Goal: Task Accomplishment & Management: Manage account settings

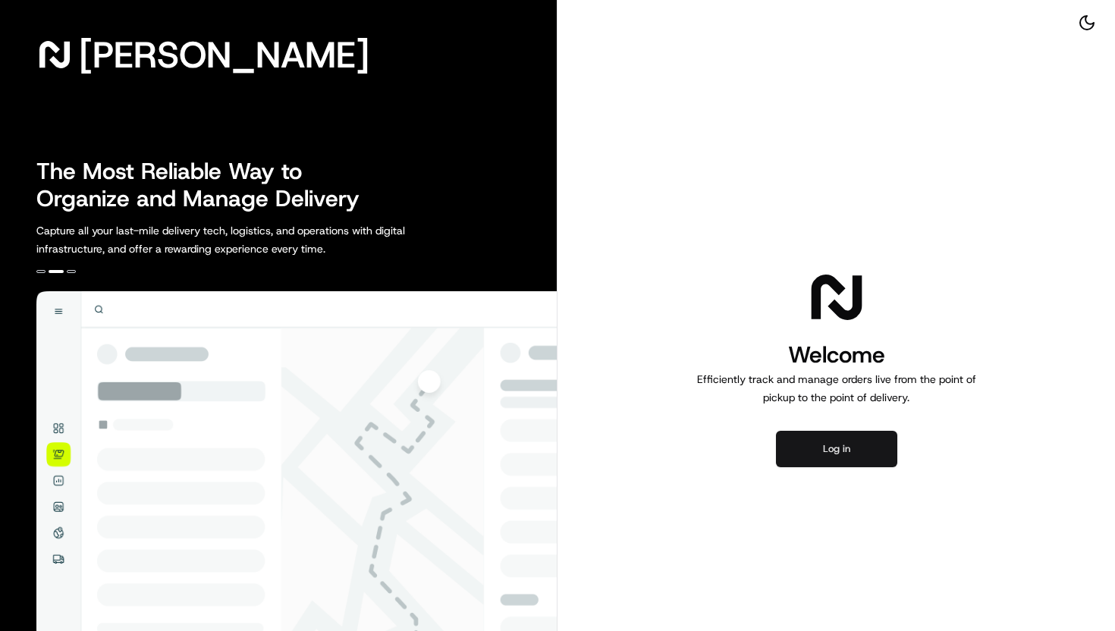
click at [810, 448] on button "Log in" at bounding box center [836, 449] width 121 height 36
